Goal: Information Seeking & Learning: Find specific fact

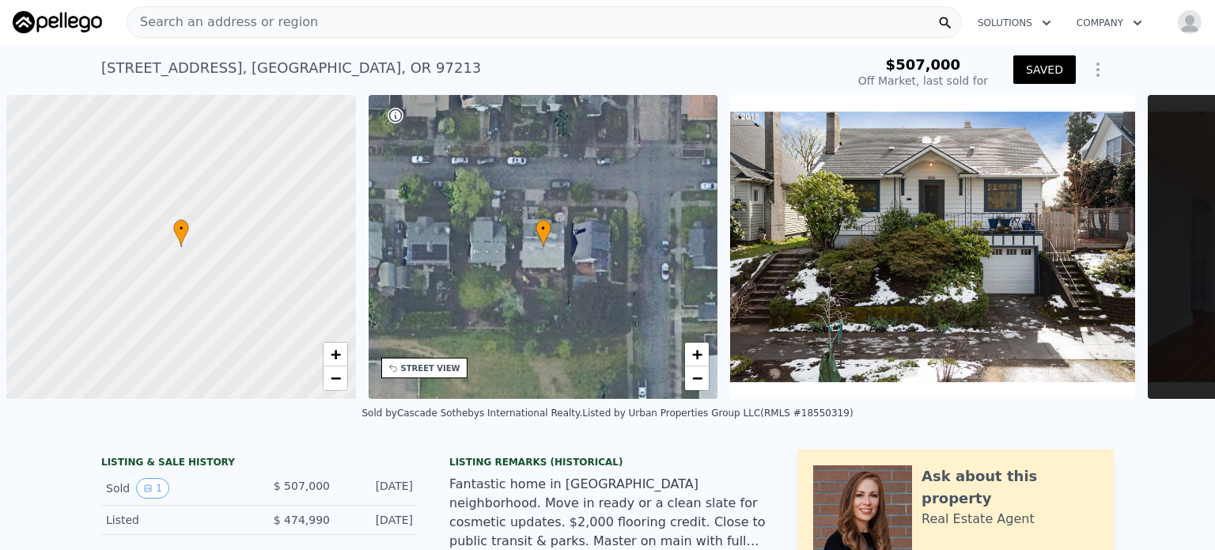
scroll to position [0, 6]
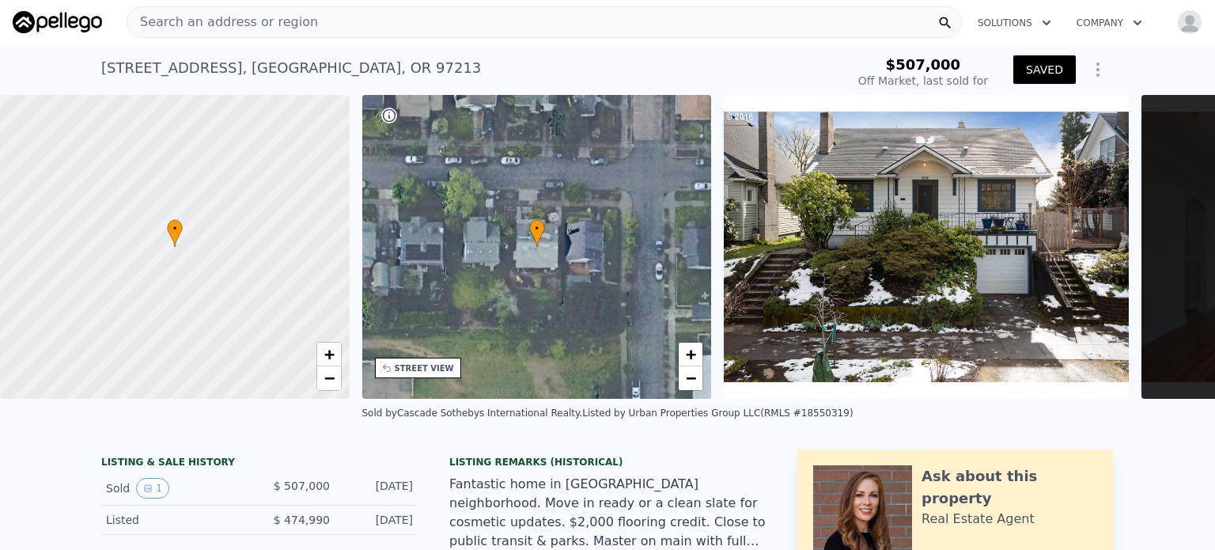
click at [966, 143] on img at bounding box center [926, 247] width 405 height 304
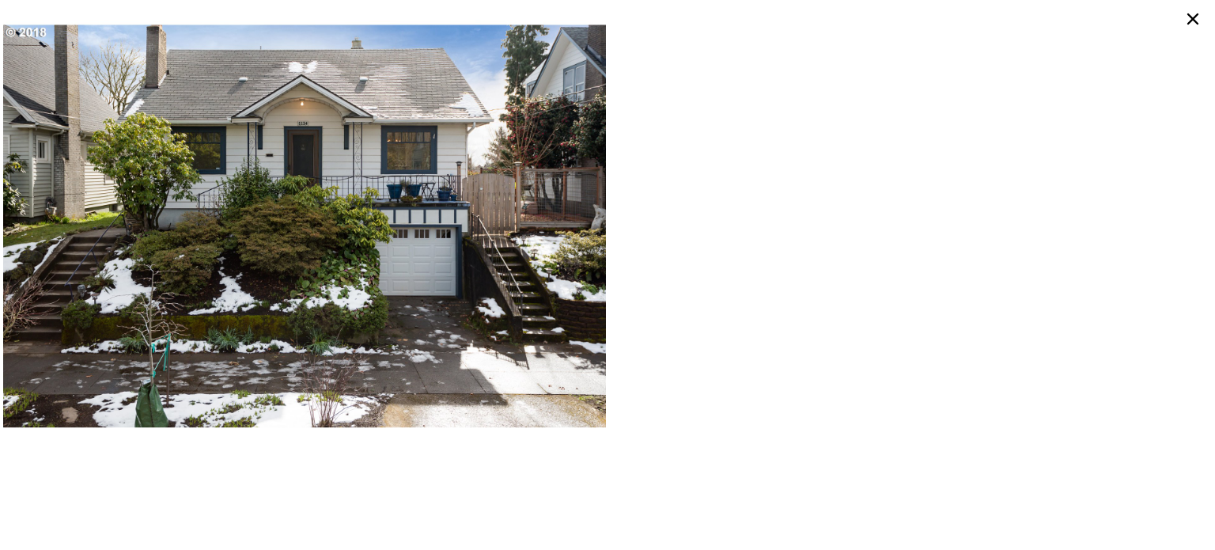
click at [498, 199] on img at bounding box center [304, 226] width 603 height 452
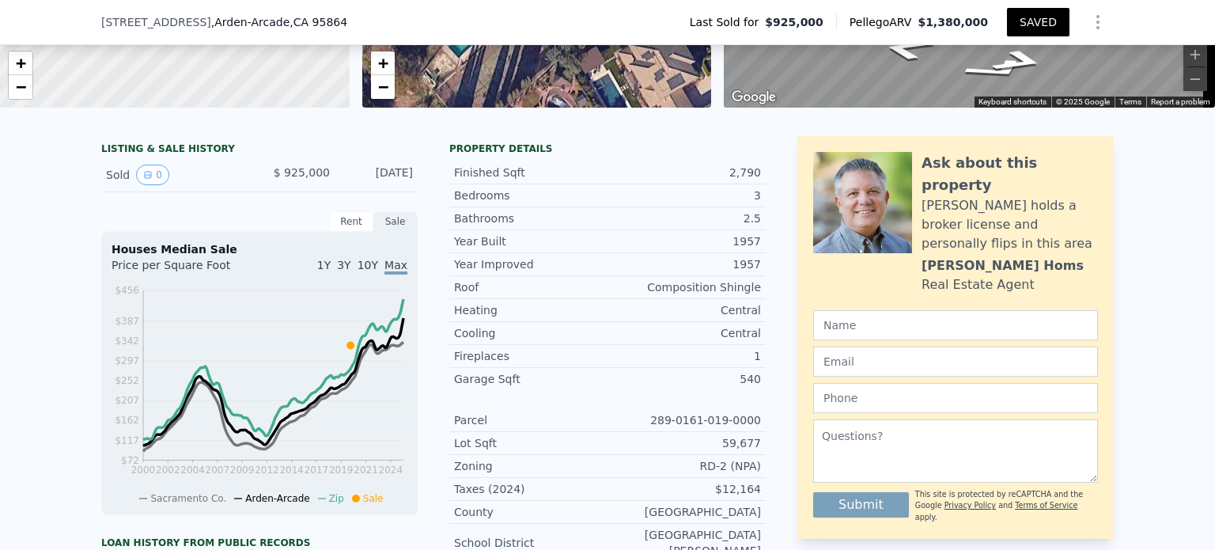
scroll to position [310, 0]
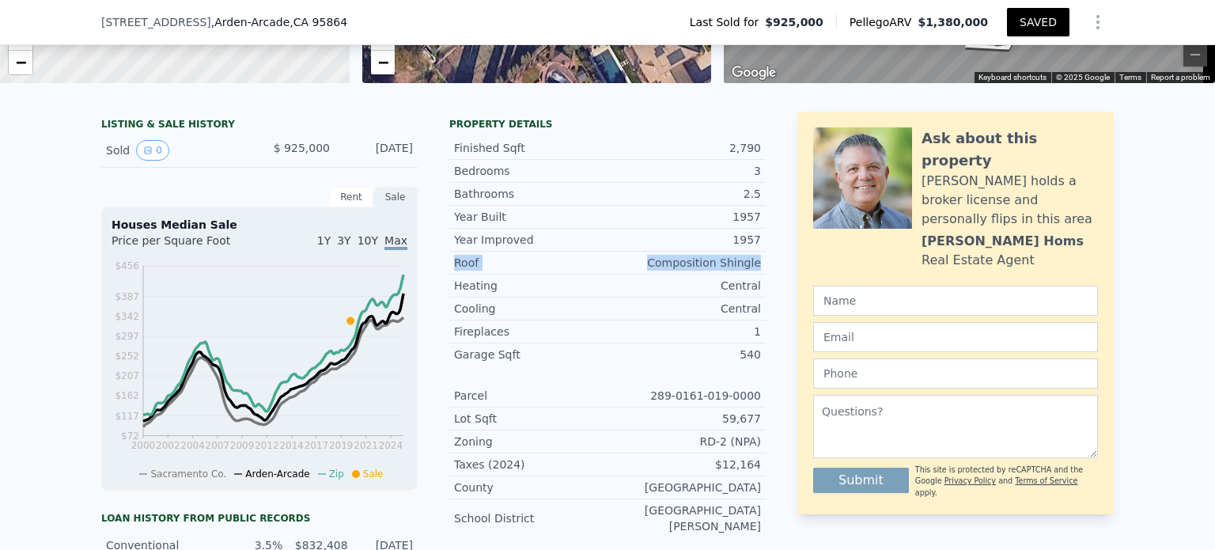
drag, startPoint x: 754, startPoint y: 274, endPoint x: 442, endPoint y: 278, distance: 312.4
click at [442, 278] on div "LISTING & SALE HISTORY Sold 0 $ 925,000 May 4, 2020 Rent Sale Rent over time Pr…" at bounding box center [433, 437] width 664 height 650
click at [559, 247] on div "Year Improved" at bounding box center [530, 240] width 153 height 16
drag, startPoint x: 758, startPoint y: 429, endPoint x: 712, endPoint y: 429, distance: 46.7
click at [712, 429] on div "Lot Sqft 59,677" at bounding box center [607, 418] width 316 height 23
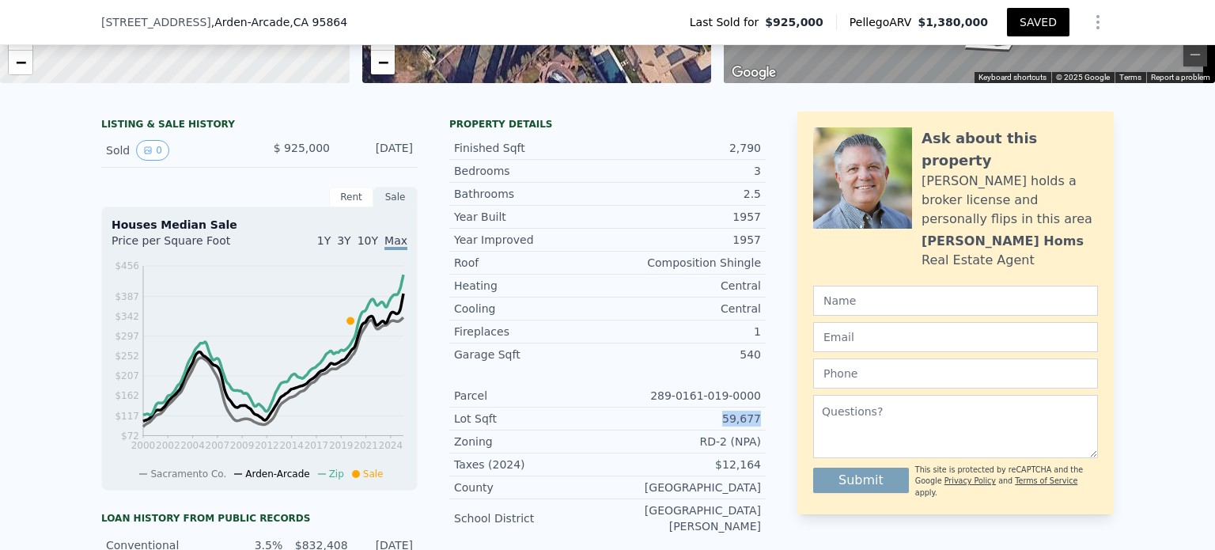
copy div "59,677"
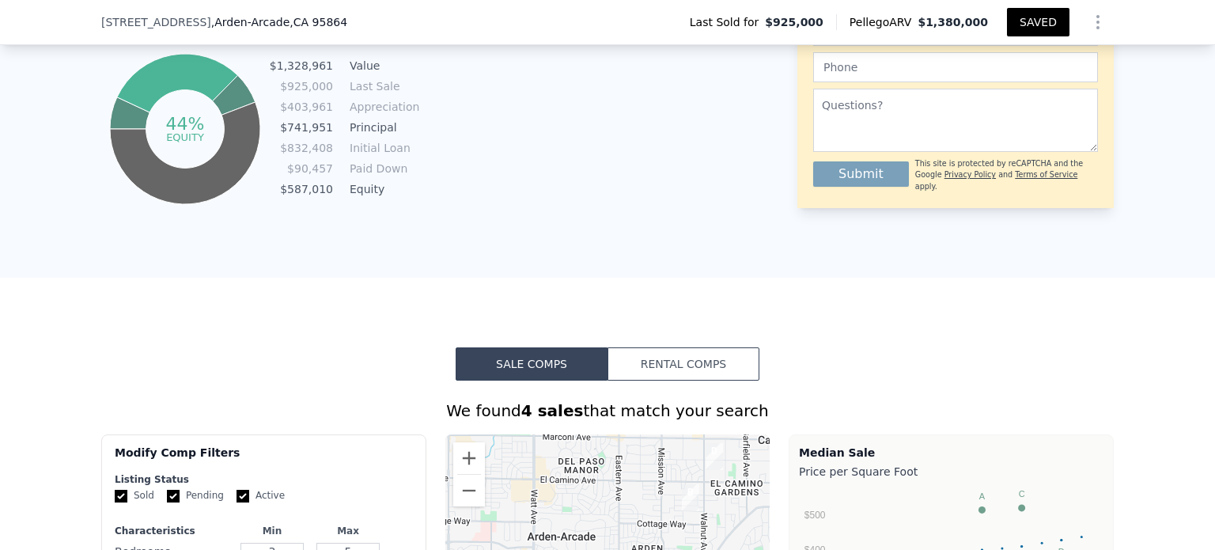
scroll to position [389, 0]
